Goal: Transaction & Acquisition: Purchase product/service

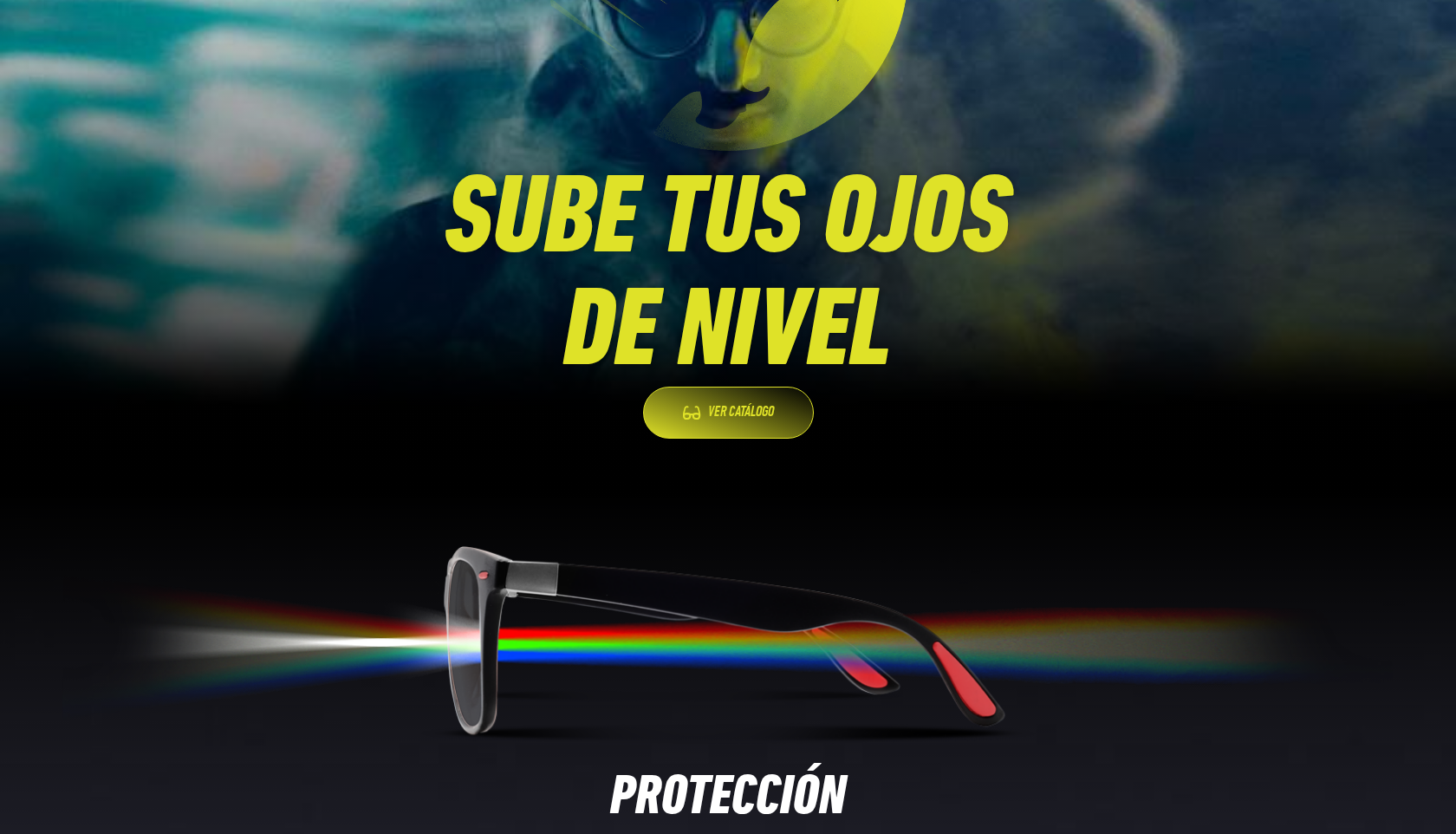
click at [724, 403] on link "VER CATÁLOGO" at bounding box center [728, 413] width 171 height 52
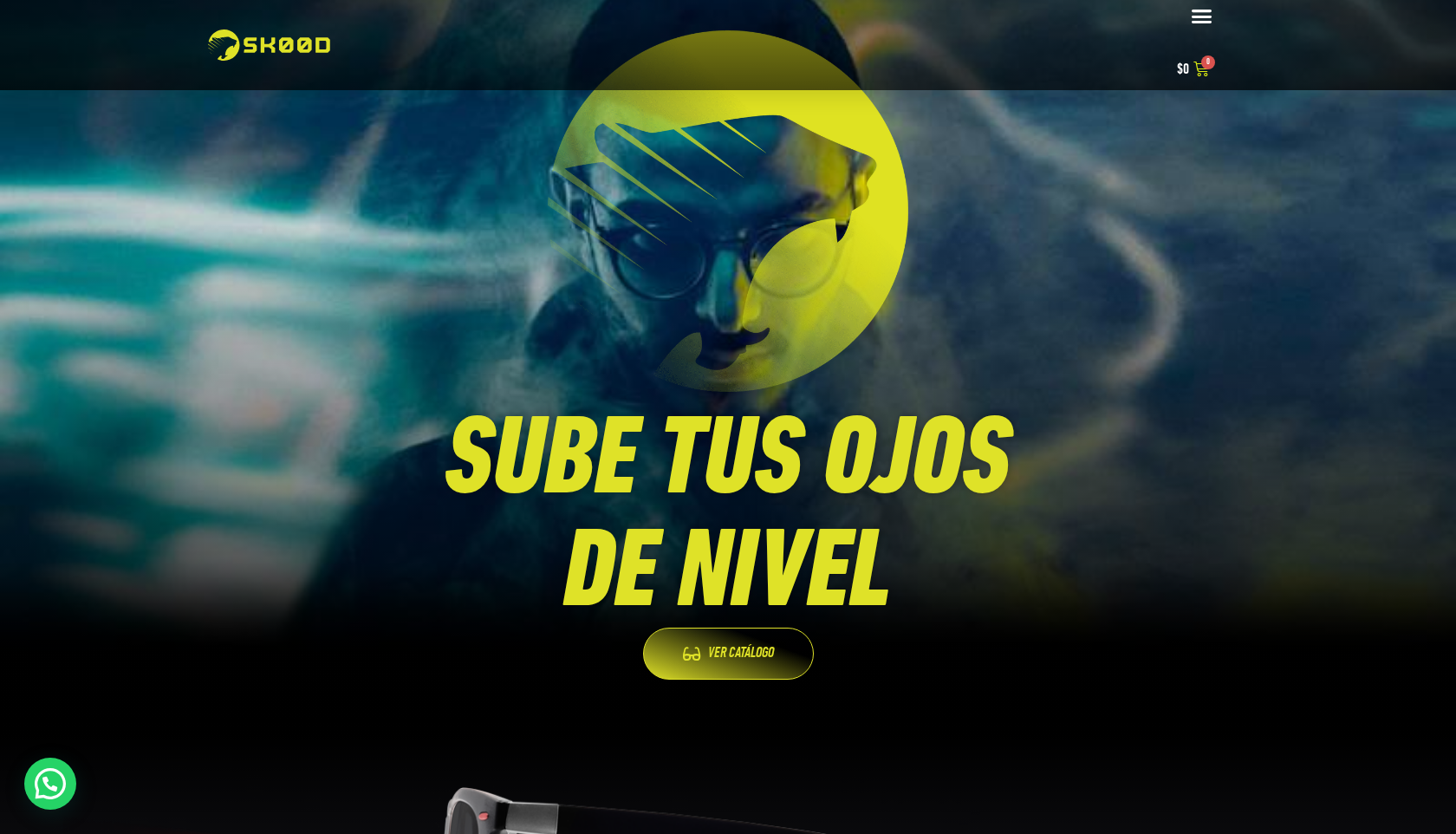
click at [1201, 27] on div "Menú" at bounding box center [1202, 17] width 33 height 33
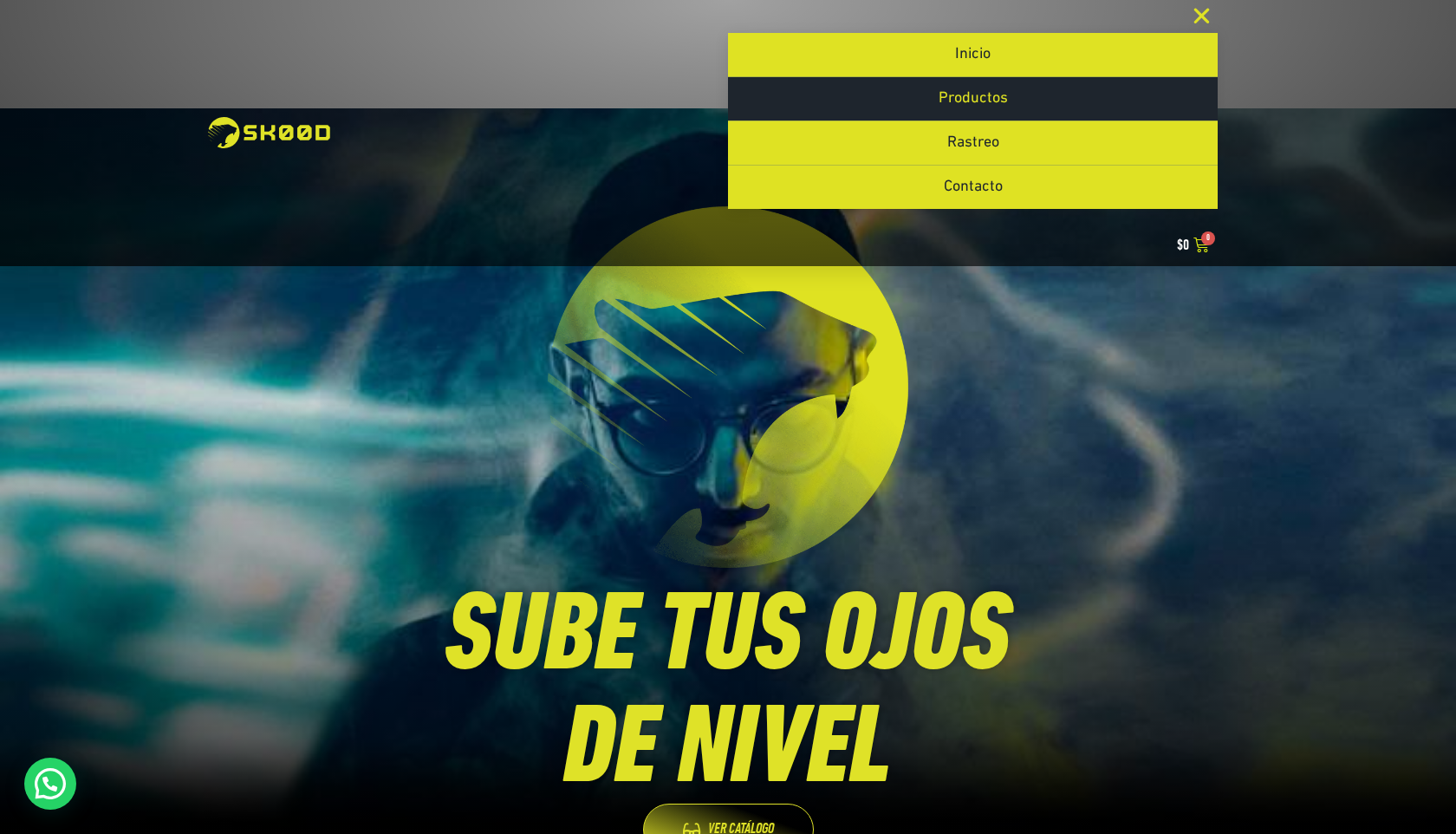
click at [1013, 99] on link "Productos" at bounding box center [973, 98] width 489 height 43
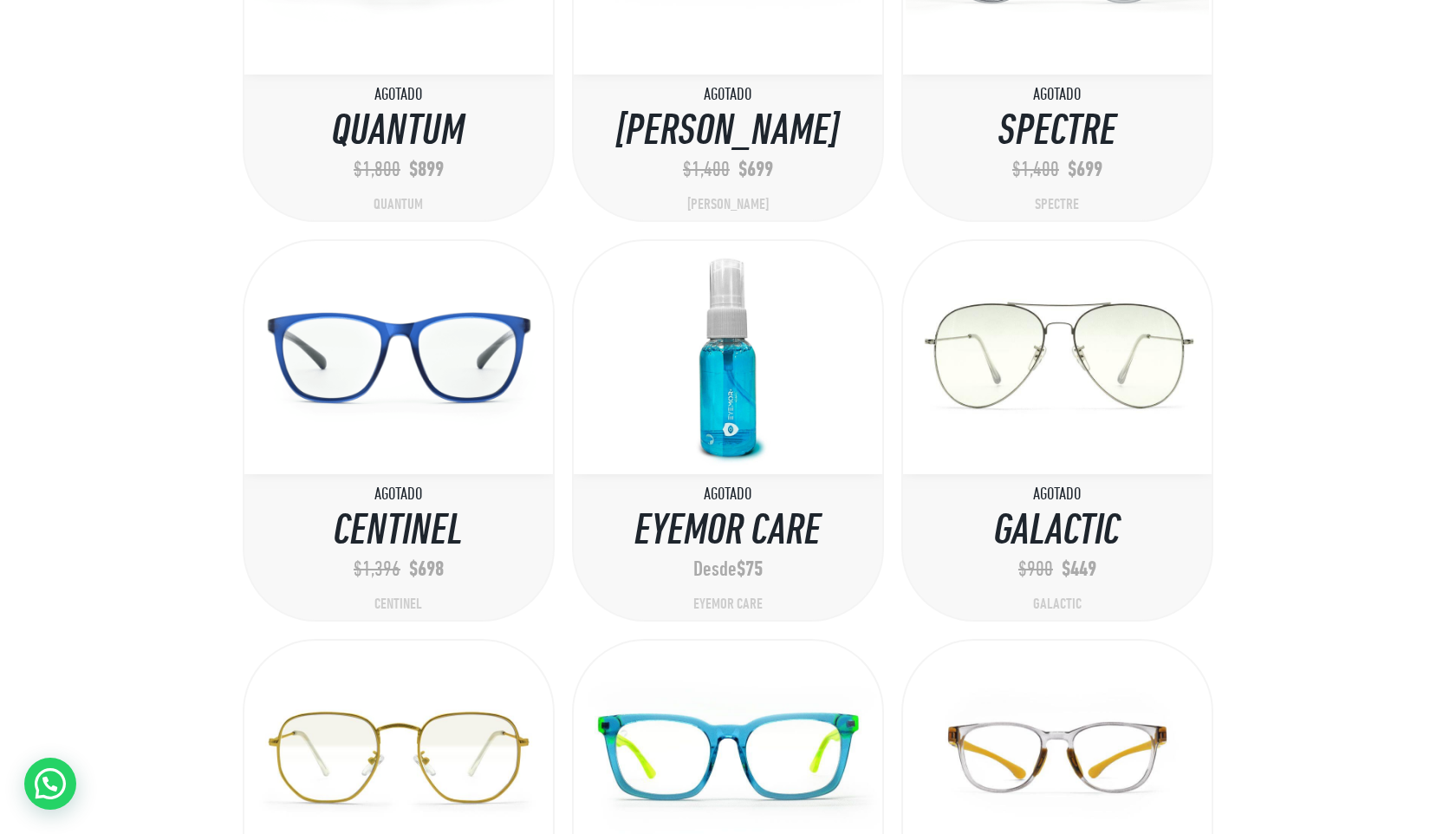
scroll to position [754, 0]
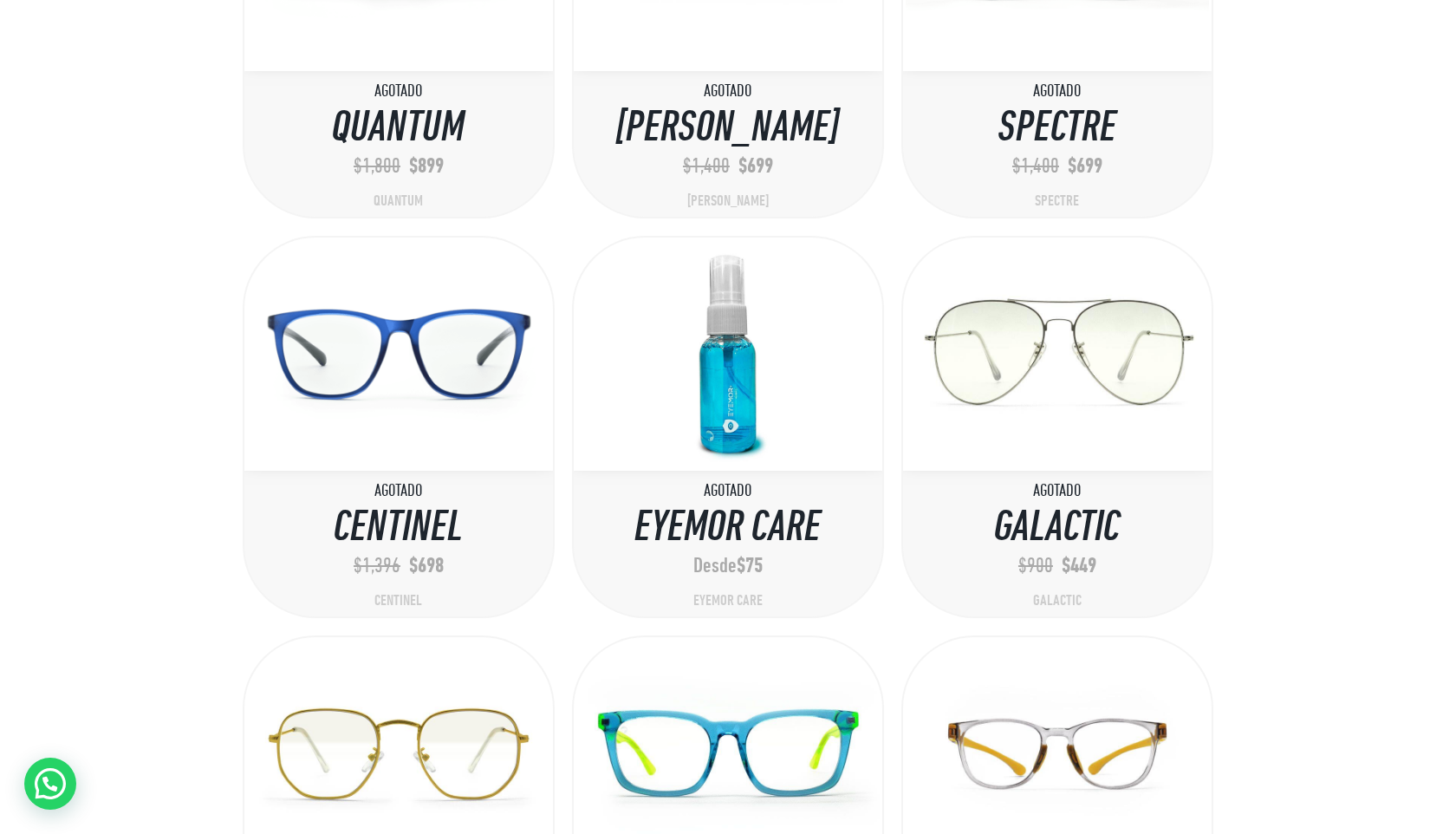
click at [173, 430] on section "Agotado Ranger $ 1,600 $ 799 Ranger Select options Agotado Neon $ 1,600 $ 799 N…" at bounding box center [728, 228] width 1456 height 1615
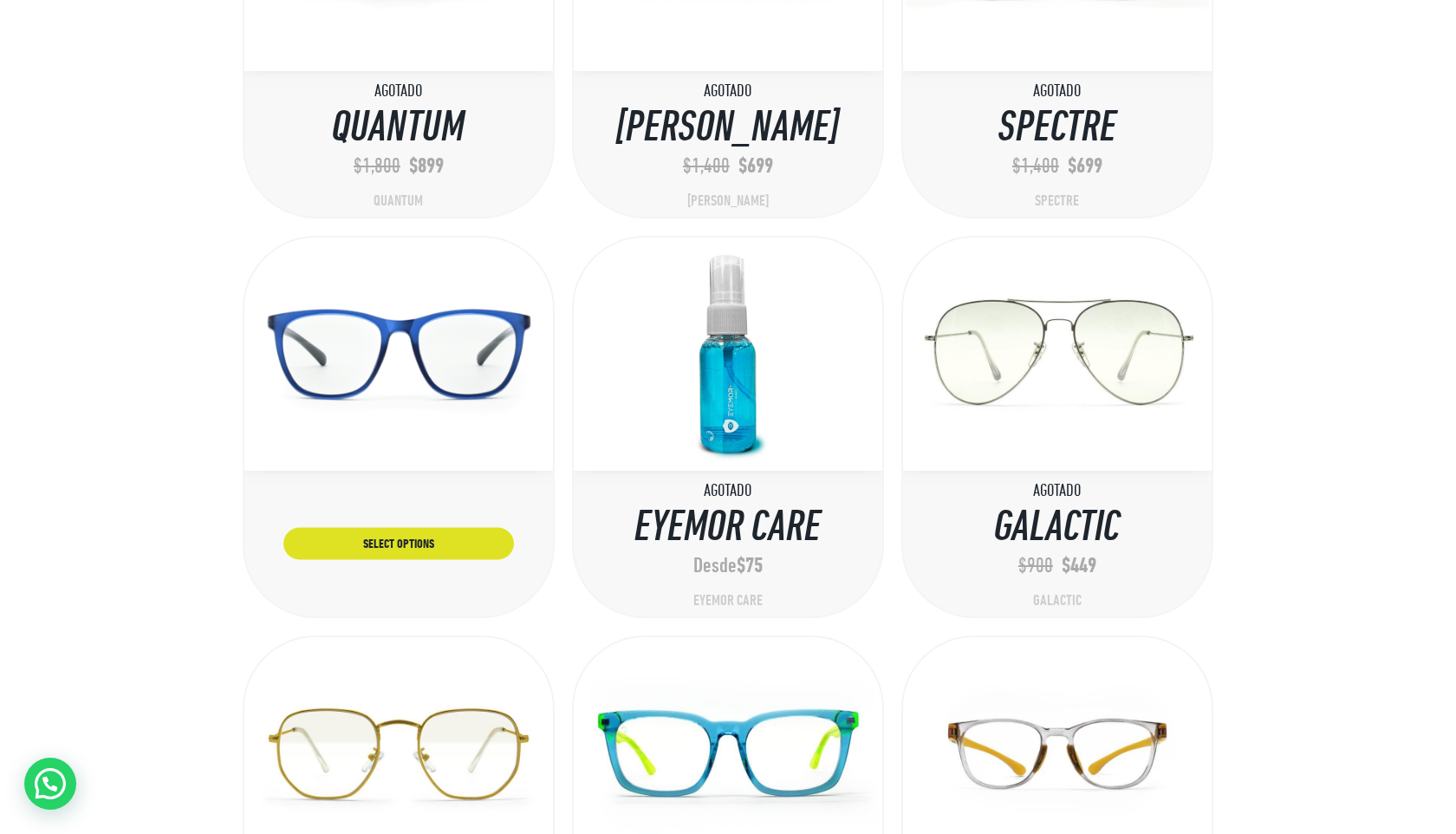
click at [292, 436] on img at bounding box center [398, 353] width 303 height 227
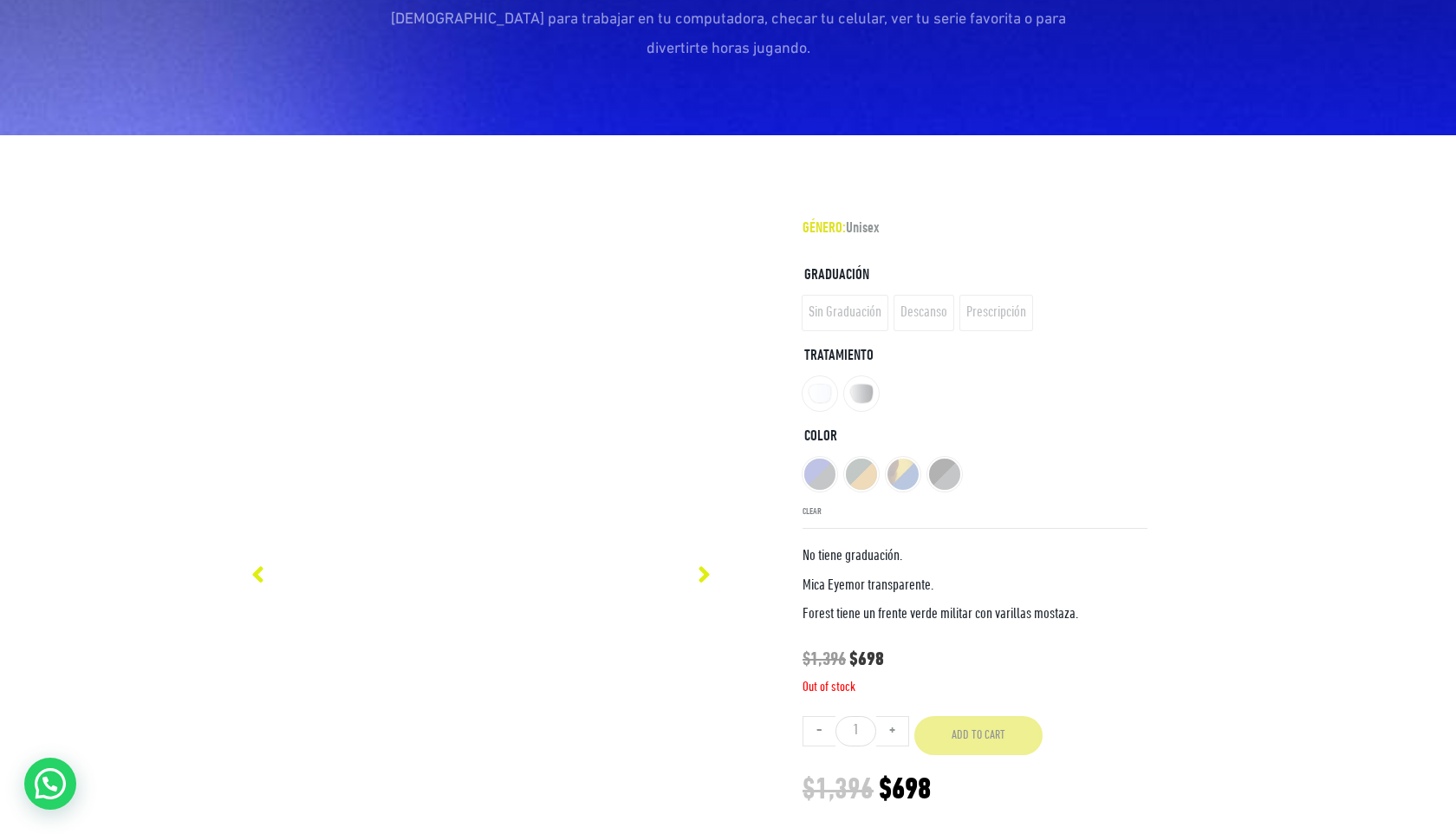
scroll to position [1332, 0]
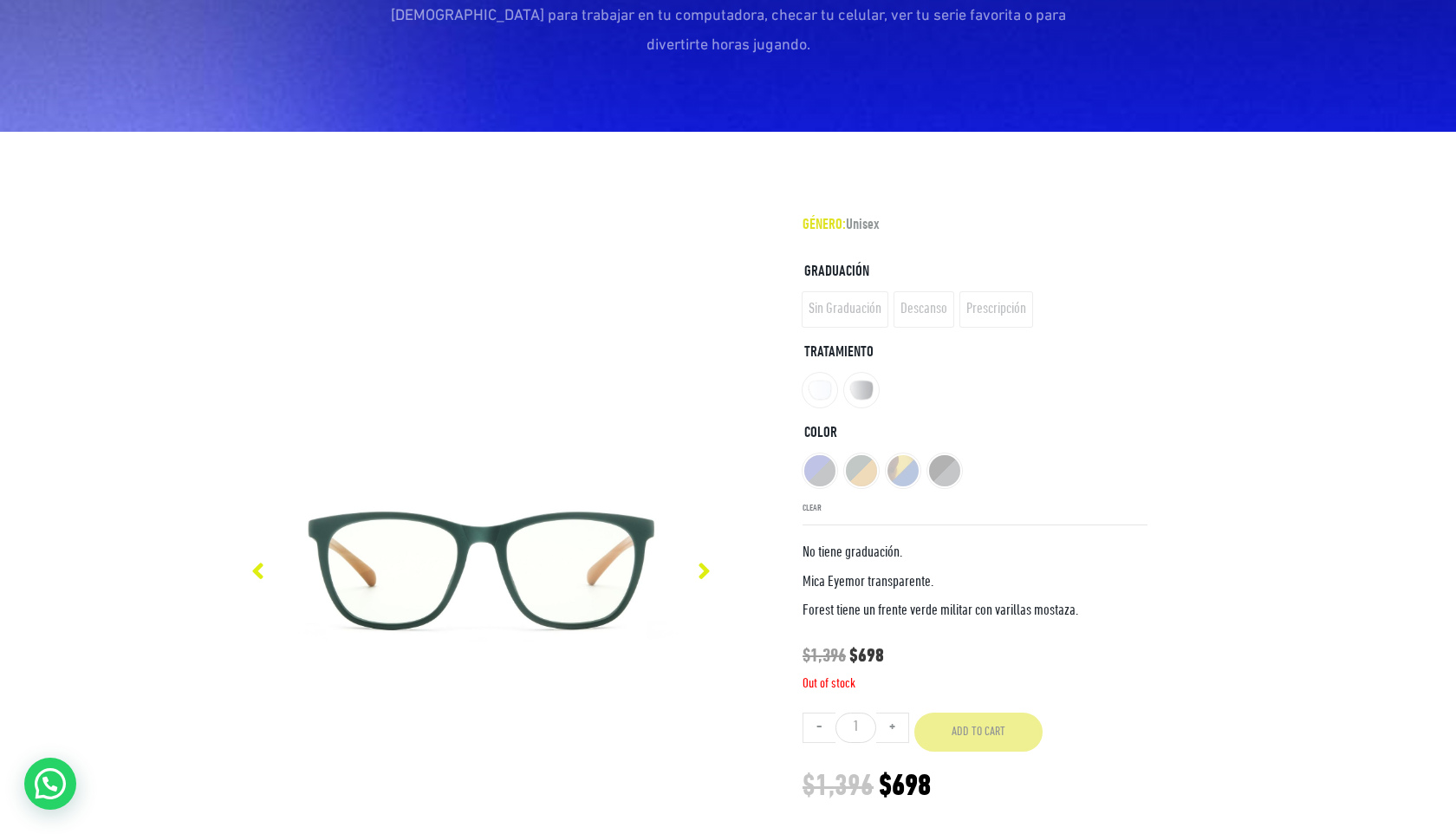
click at [828, 450] on ul "Color" at bounding box center [975, 471] width 345 height 42
click at [823, 450] on ul "Color" at bounding box center [975, 471] width 345 height 42
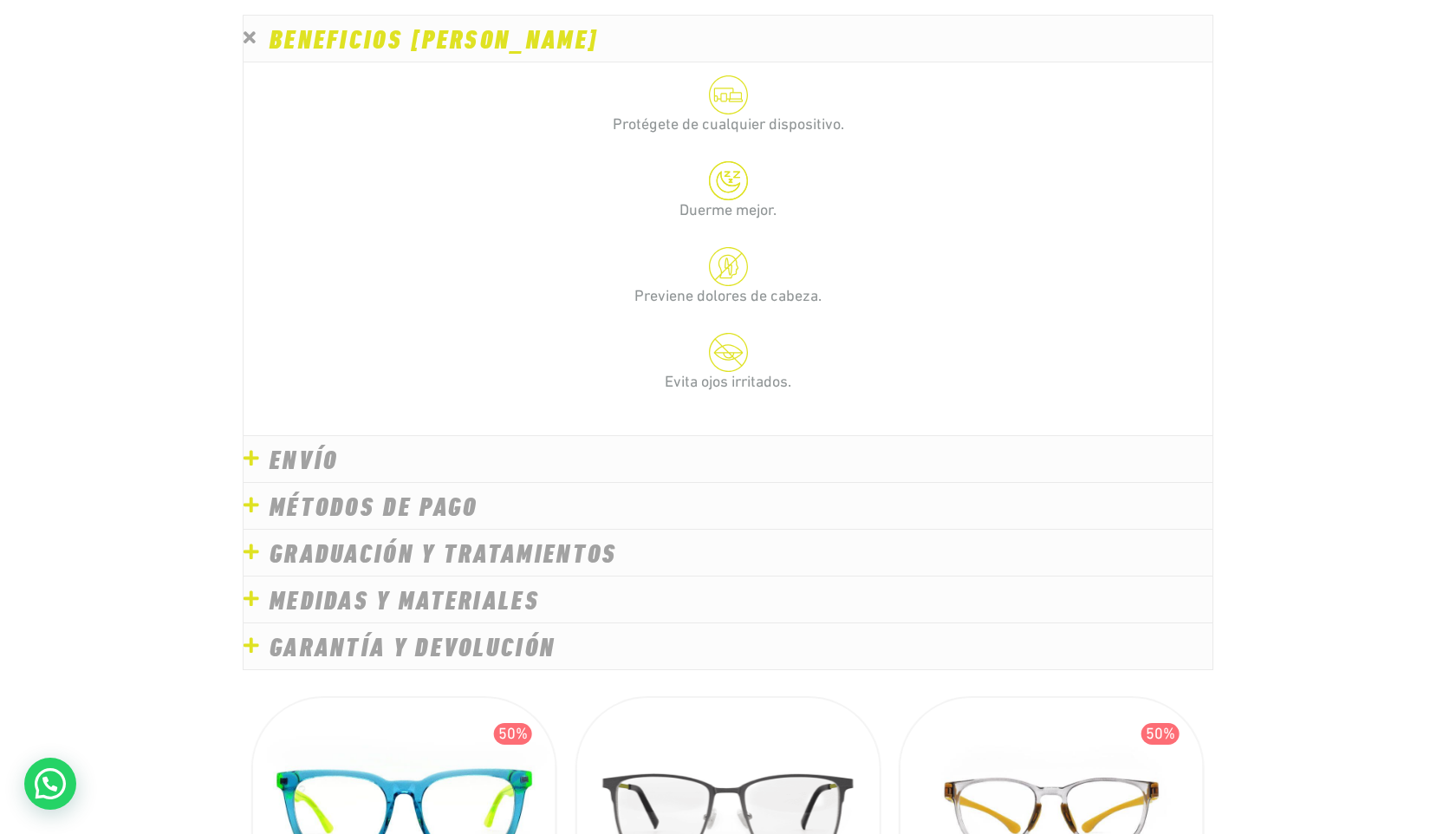
scroll to position [3142, 0]
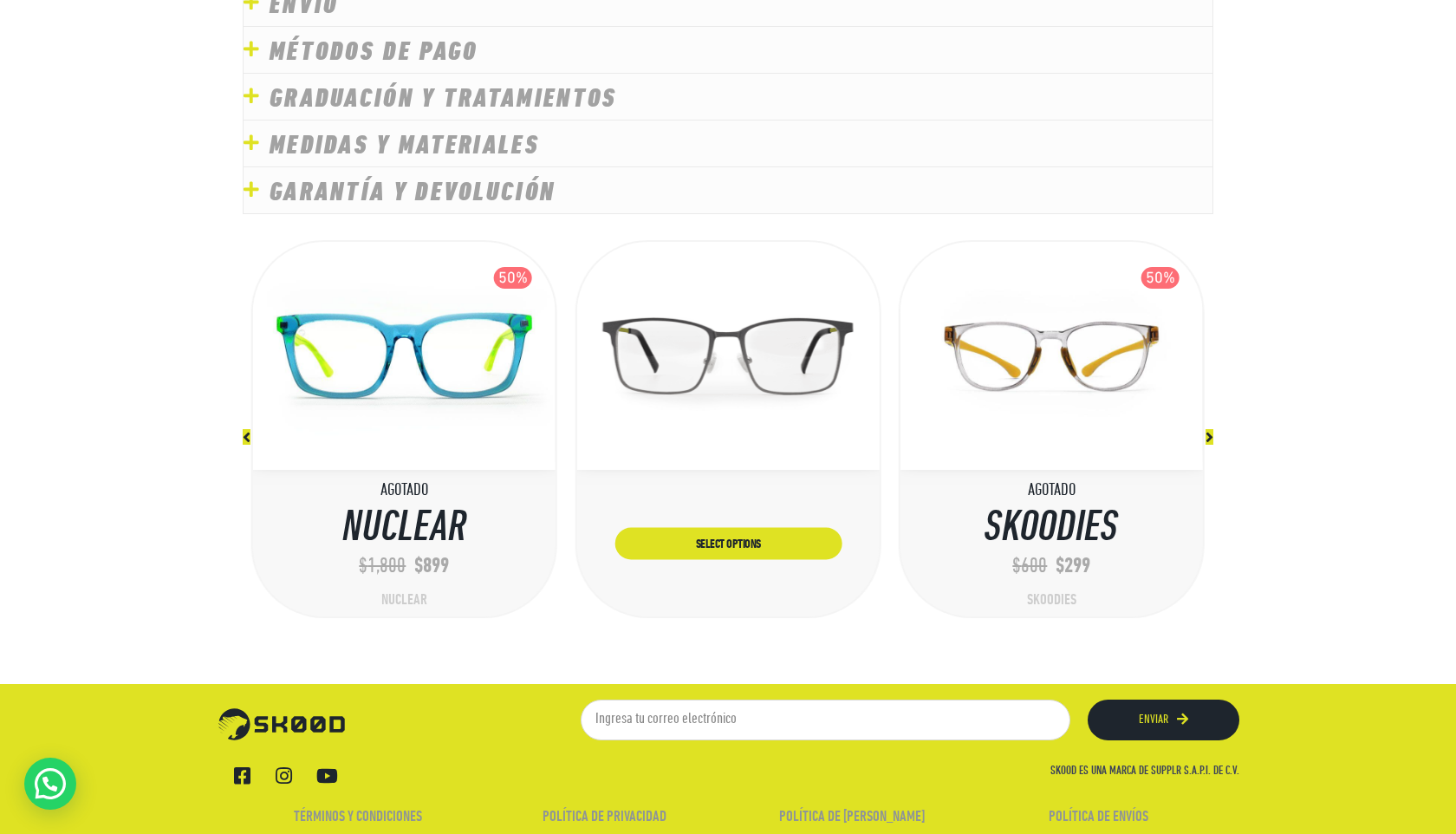
click at [819, 322] on img at bounding box center [728, 356] width 298 height 223
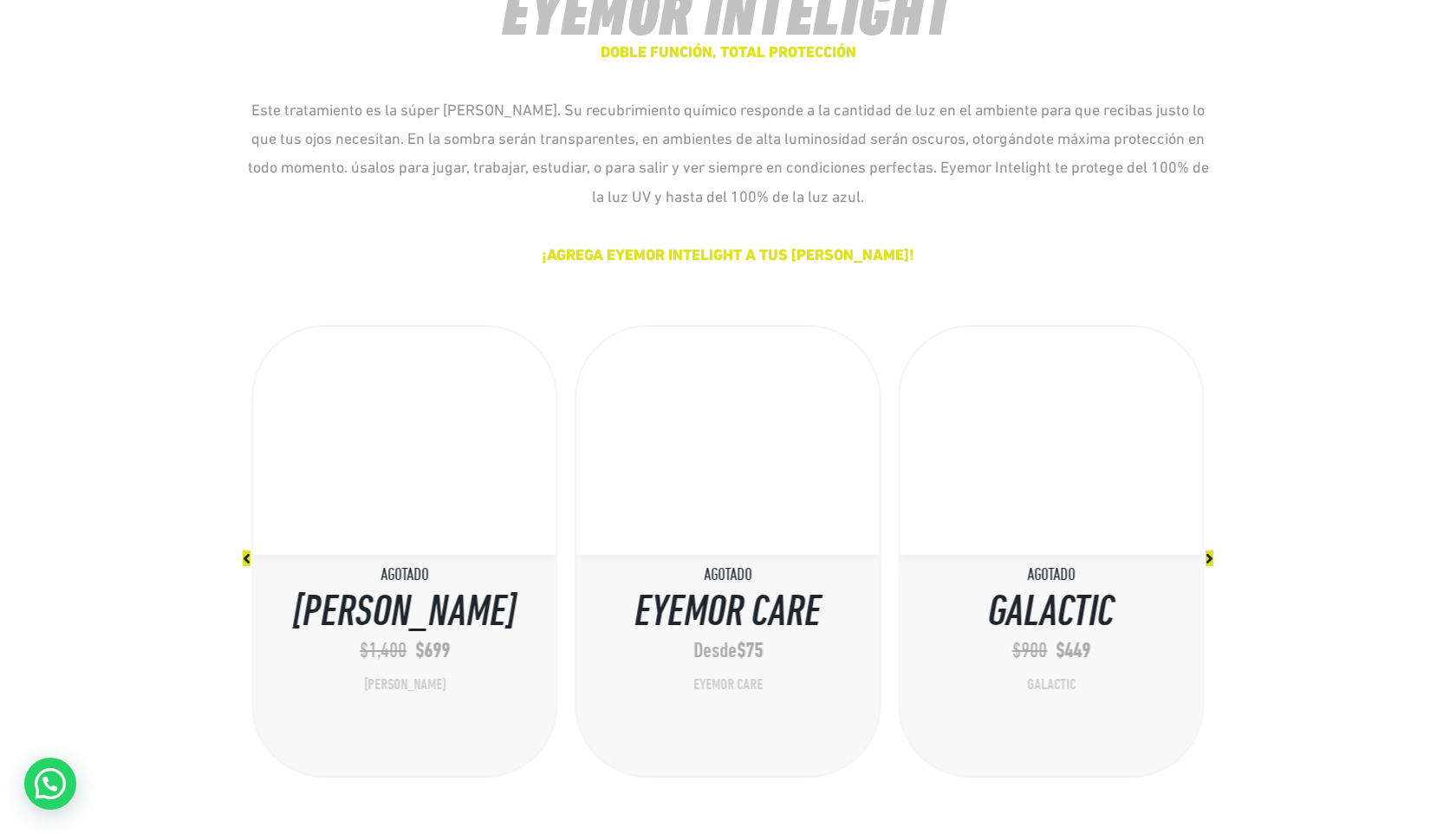
scroll to position [3659, 0]
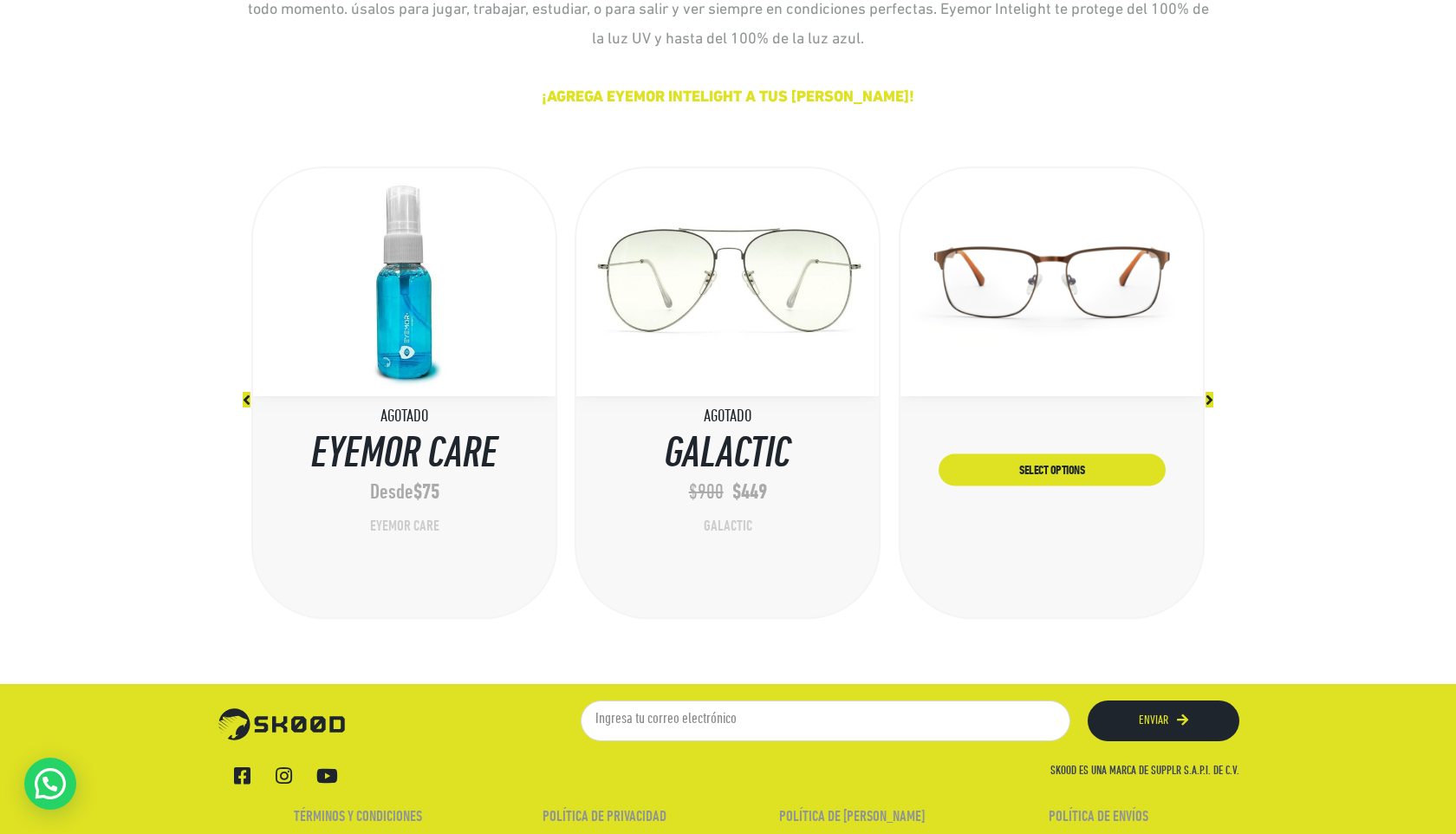
click at [1034, 359] on img at bounding box center [1052, 282] width 298 height 223
